Goal: Task Accomplishment & Management: Manage account settings

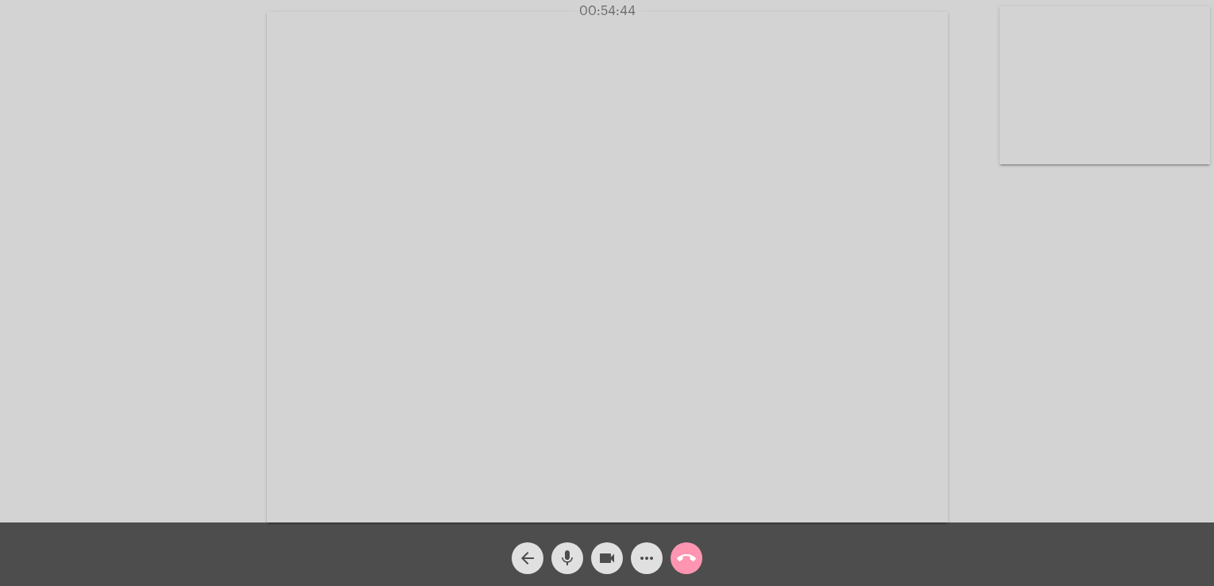
click at [690, 561] on mat-icon "call_end" at bounding box center [686, 558] width 19 height 19
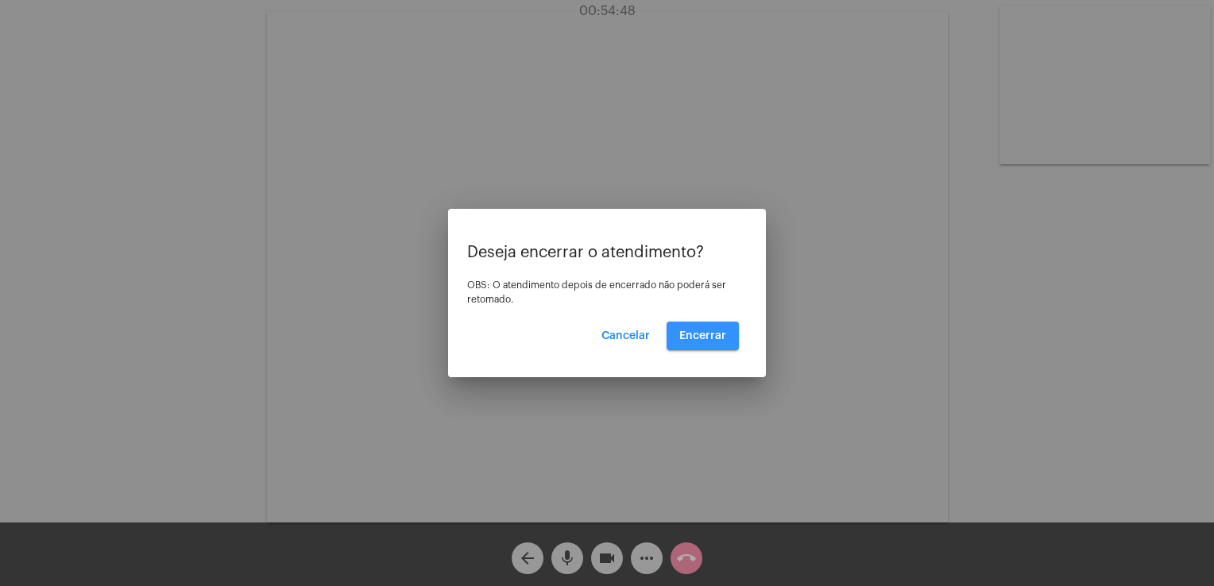
click at [698, 343] on button "Encerrar" at bounding box center [702, 336] width 72 height 29
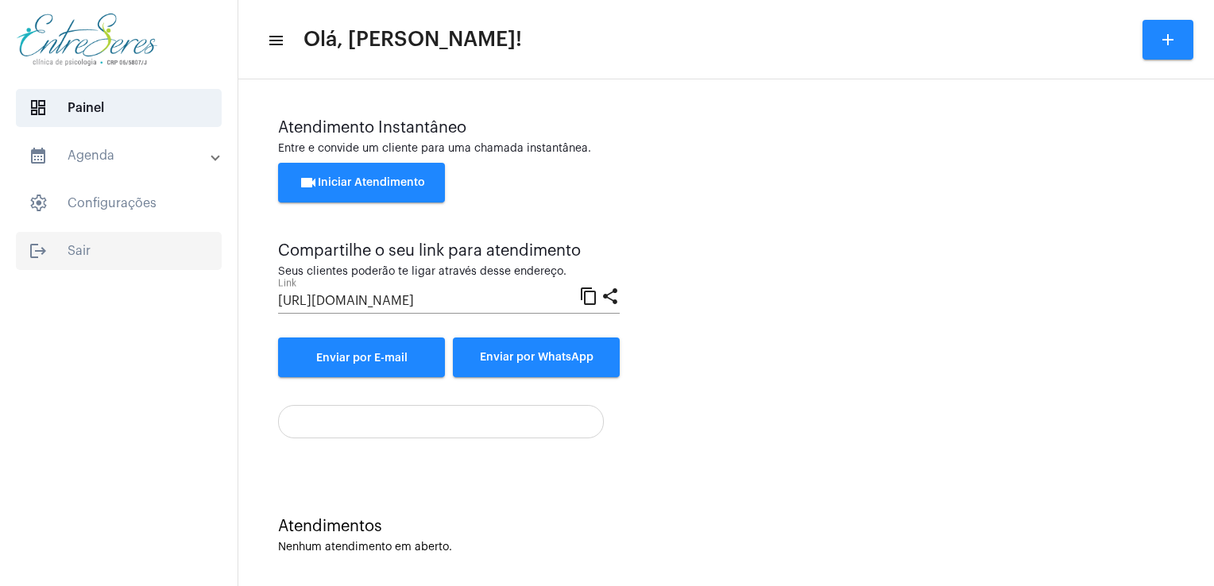
click at [73, 233] on span "logout Sair" at bounding box center [119, 251] width 206 height 38
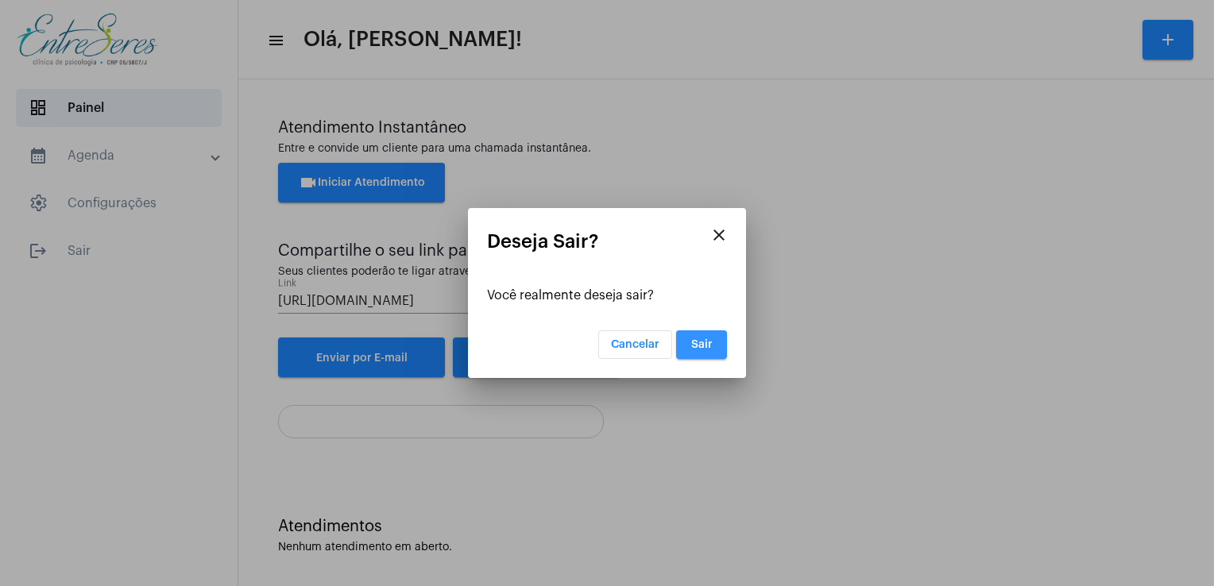
click at [703, 348] on span "Sair" at bounding box center [701, 344] width 21 height 11
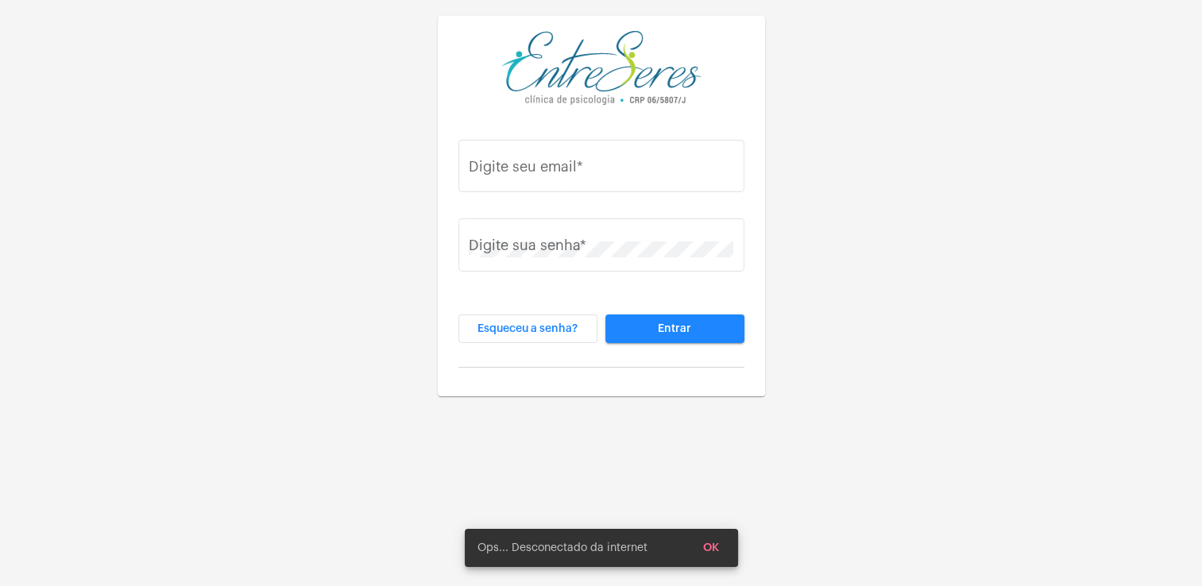
type input "[PERSON_NAME][EMAIL_ADDRESS][DOMAIN_NAME]"
